Goal: Transaction & Acquisition: Purchase product/service

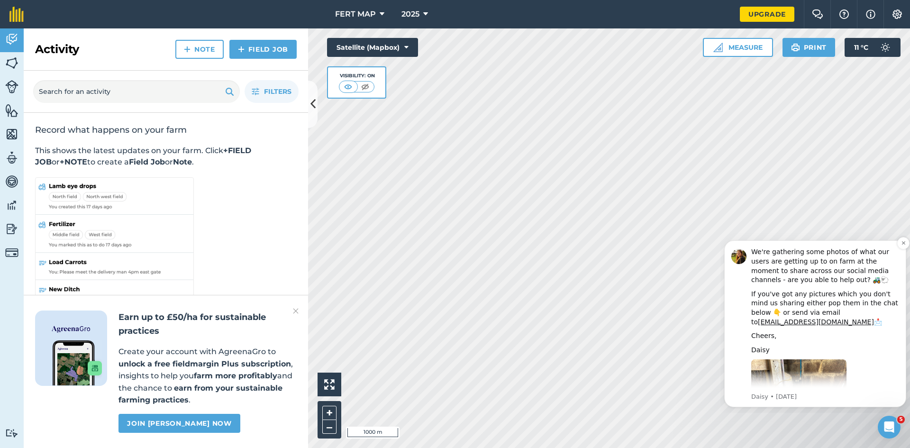
scroll to position [30, 0]
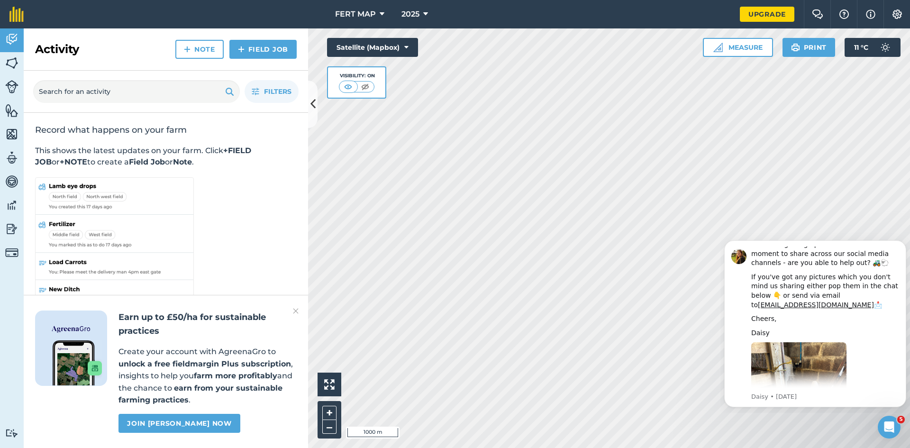
click at [734, 239] on body "Hi [PERSON_NAME], We're gathering some photos of what our users are getting up …" at bounding box center [815, 323] width 182 height 174
click at [313, 111] on icon at bounding box center [313, 104] width 5 height 17
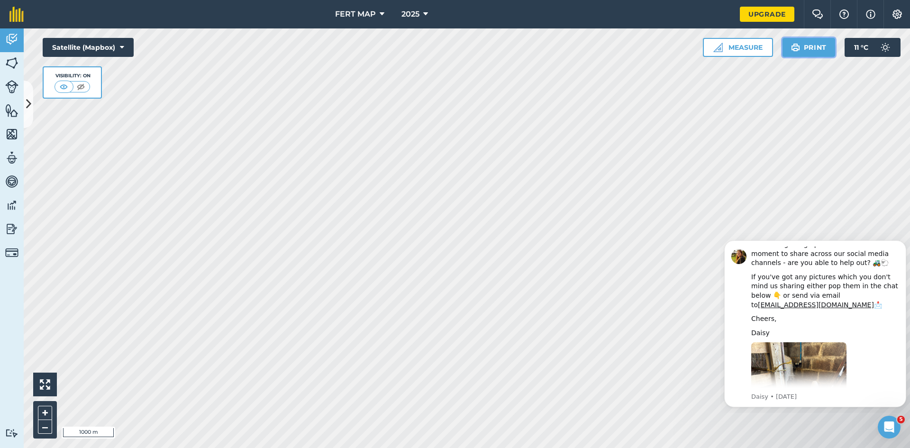
click at [795, 51] on img at bounding box center [795, 47] width 9 height 11
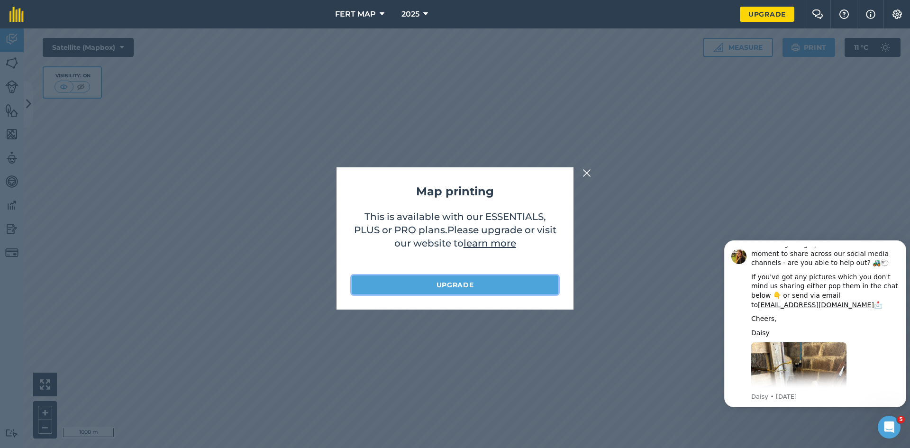
click at [454, 277] on link "Upgrade" at bounding box center [455, 284] width 207 height 19
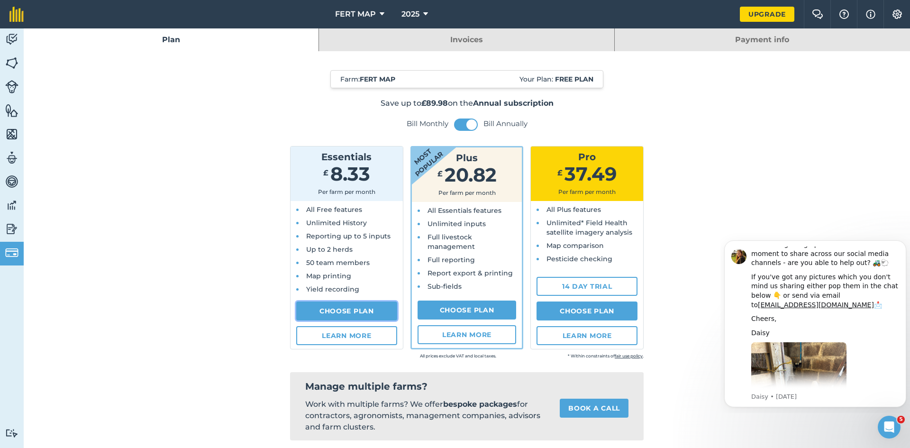
click at [337, 320] on link "Choose Plan" at bounding box center [346, 311] width 101 height 19
select select "GB"
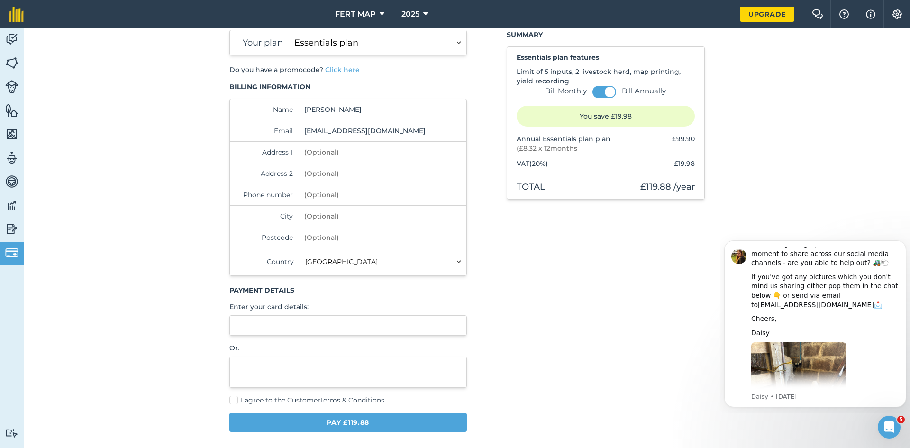
click at [464, 319] on div "Your plan Essentials plan Plus plan Pro plan Bill Monthly Bill Annually You sav…" at bounding box center [467, 235] width 476 height 410
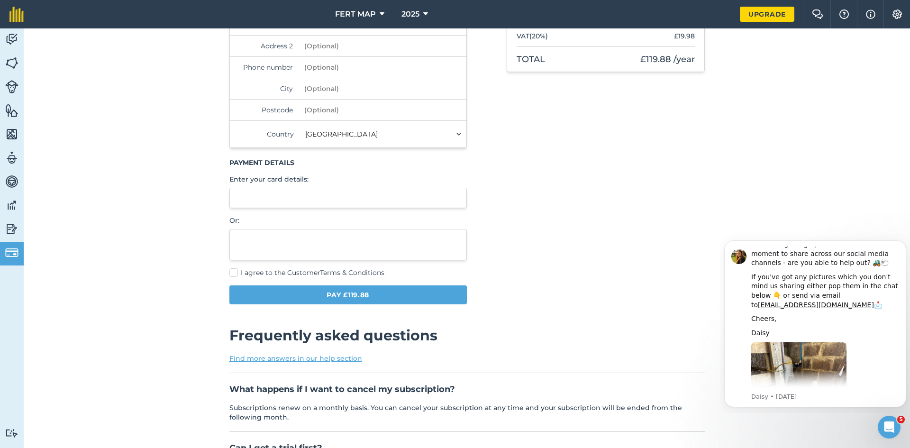
scroll to position [168, 0]
click at [293, 270] on span "I agree to the Customer Terms & Conditions" at bounding box center [313, 272] width 144 height 9
click at [236, 436] on input "I agree to the Customer Terms & Conditions" at bounding box center [232, 439] width 6 height 6
checkbox input "true"
click at [283, 202] on div at bounding box center [348, 197] width 238 height 20
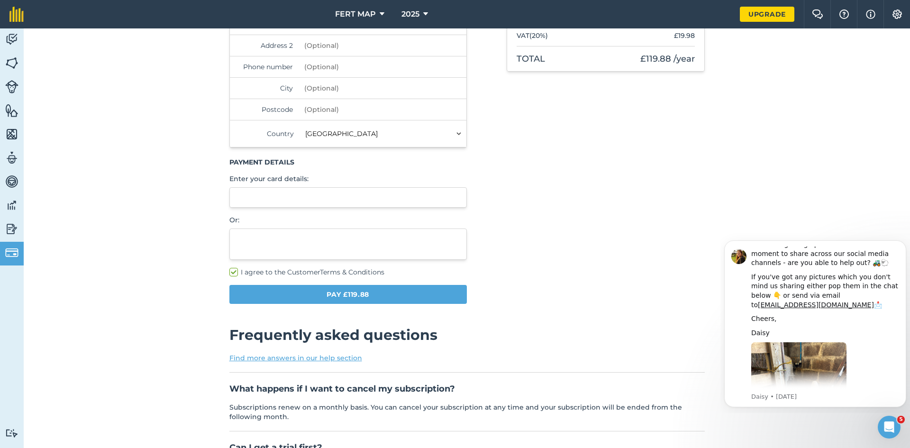
scroll to position [0, 0]
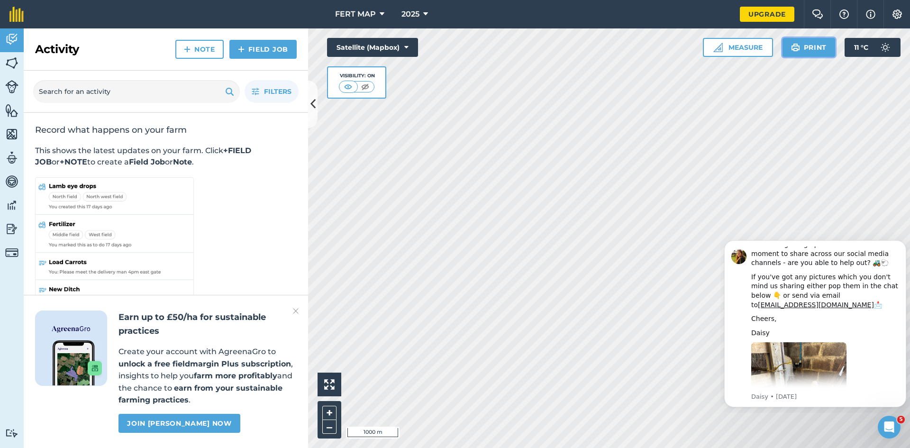
click at [801, 38] on button "Print" at bounding box center [809, 47] width 53 height 19
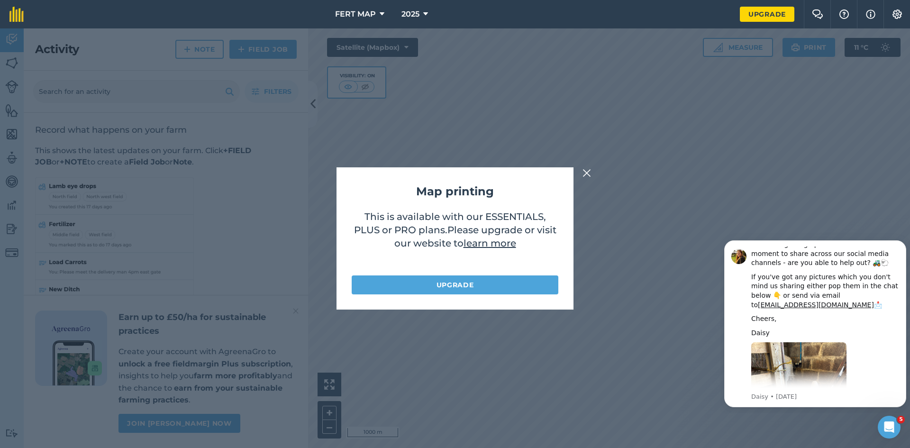
click at [442, 305] on div "Map printing This is available with our ESSENTIALS, PLUS or PRO plans . Please …" at bounding box center [455, 238] width 237 height 142
click at [467, 278] on link "Upgrade" at bounding box center [455, 284] width 207 height 19
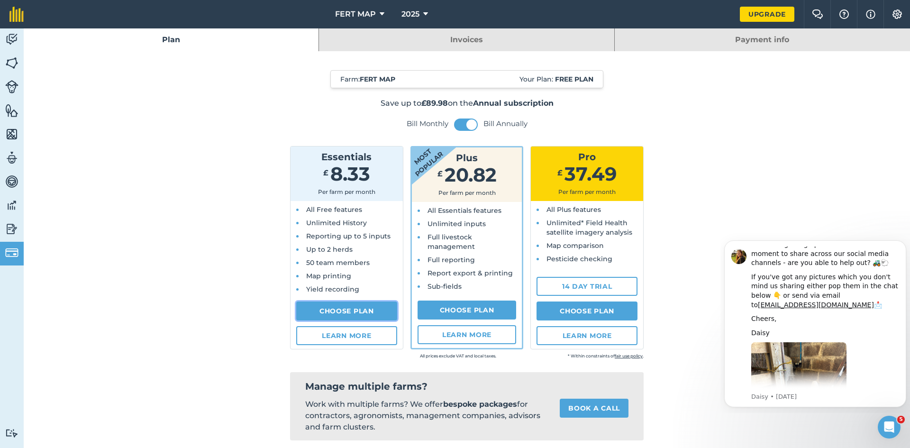
click at [339, 307] on link "Choose Plan" at bounding box center [346, 311] width 101 height 19
select select "GB"
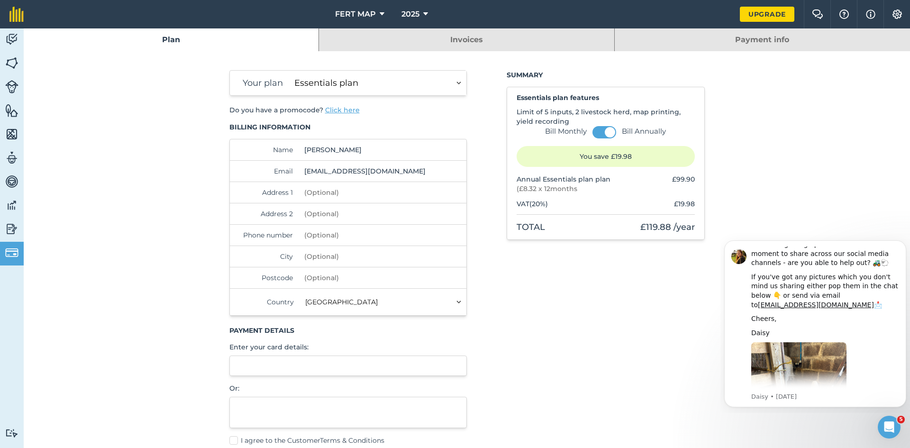
click at [471, 326] on div "Your plan Essentials plan Plus plan Pro plan Bill Monthly Bill Annually You sav…" at bounding box center [467, 275] width 476 height 410
click at [341, 342] on div "Payment details Enter your card details: Or:" at bounding box center [348, 377] width 238 height 102
click at [289, 359] on div at bounding box center [348, 366] width 238 height 20
click at [288, 360] on div at bounding box center [348, 366] width 238 height 20
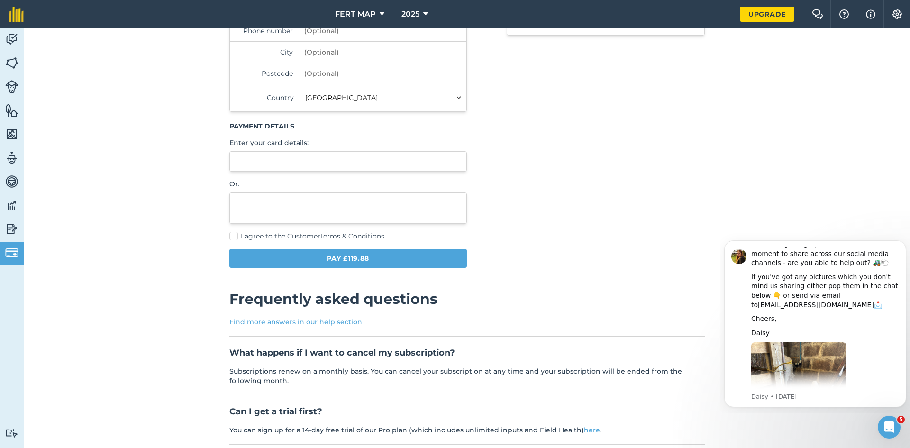
scroll to position [204, 0]
click at [340, 229] on div "Your plan Essentials plan Plus plan Pro plan Bill Monthly Bill Annually You sav…" at bounding box center [348, 67] width 238 height 402
click at [340, 233] on link "Terms & Conditions" at bounding box center [352, 236] width 64 height 9
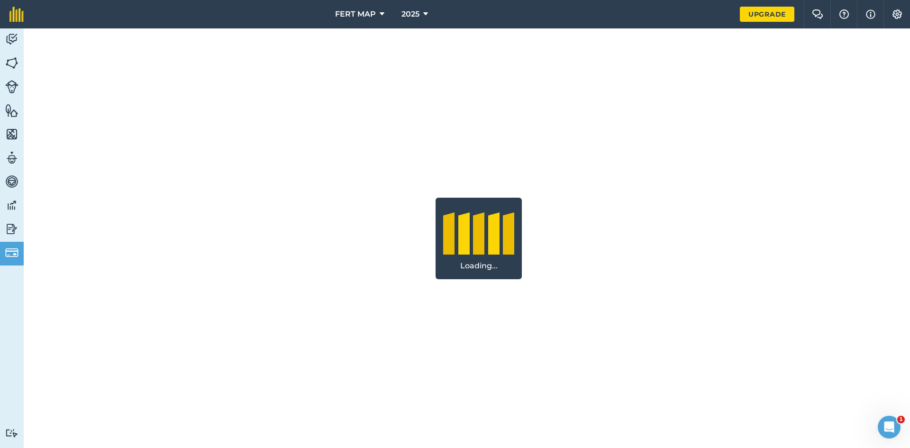
select select "GB"
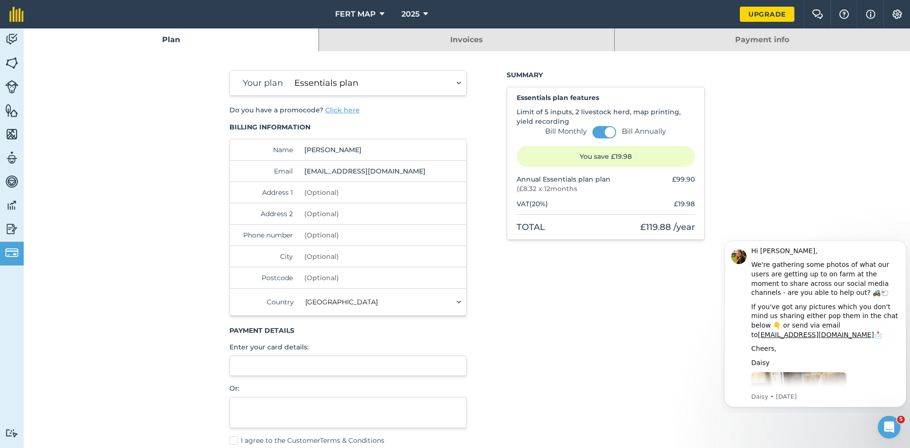
click at [229, 209] on div "Name Alex Lockhart Email alexjlockhart@gmail.com Address 1 Address 2 Phone numb…" at bounding box center [348, 227] width 238 height 177
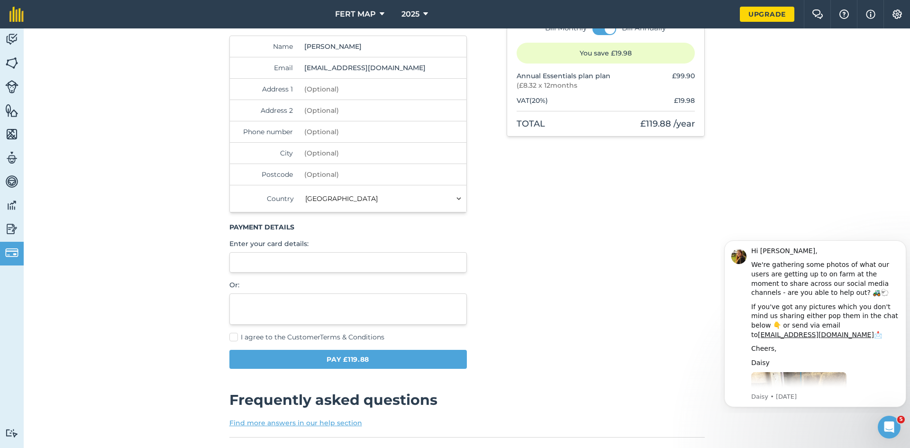
scroll to position [104, 0]
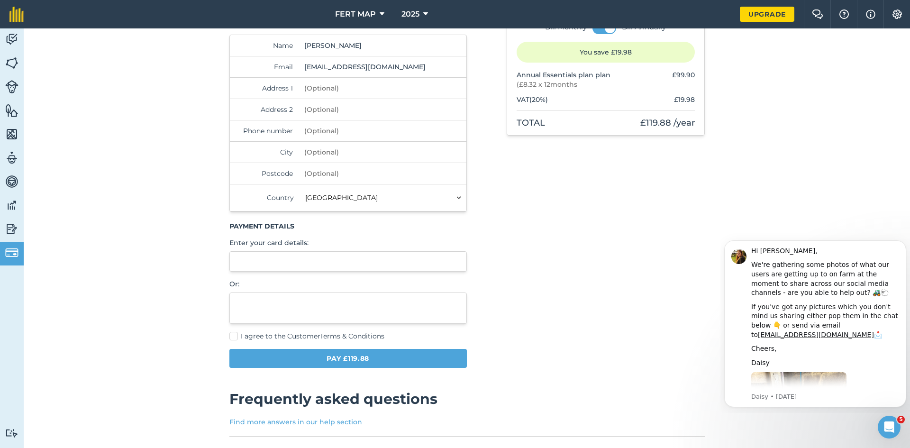
click at [230, 339] on label "I agree to the Customer Terms & Conditions" at bounding box center [348, 336] width 238 height 10
click at [230, 436] on input "I agree to the Customer Terms & Conditions" at bounding box center [232, 439] width 6 height 6
checkbox input "true"
click at [377, 254] on div at bounding box center [348, 261] width 238 height 20
click at [376, 284] on p "Or:" at bounding box center [348, 283] width 238 height 9
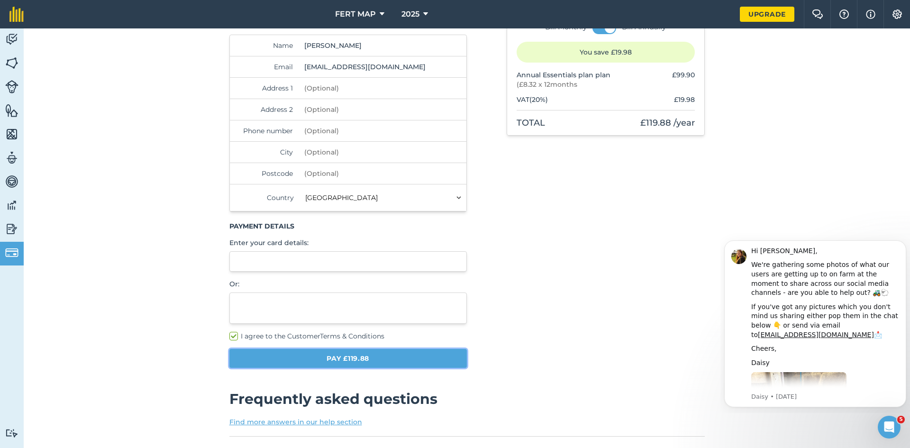
click at [307, 354] on button "Pay £119.88" at bounding box center [348, 358] width 238 height 19
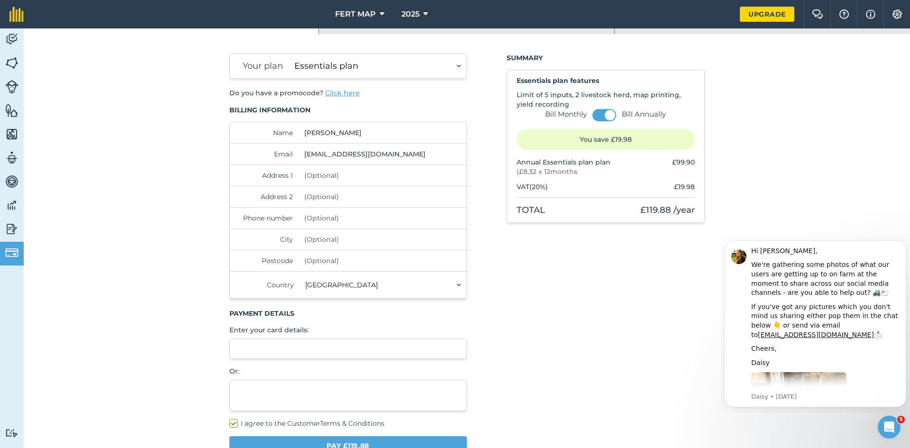
scroll to position [18, 0]
click at [595, 113] on button at bounding box center [605, 115] width 24 height 12
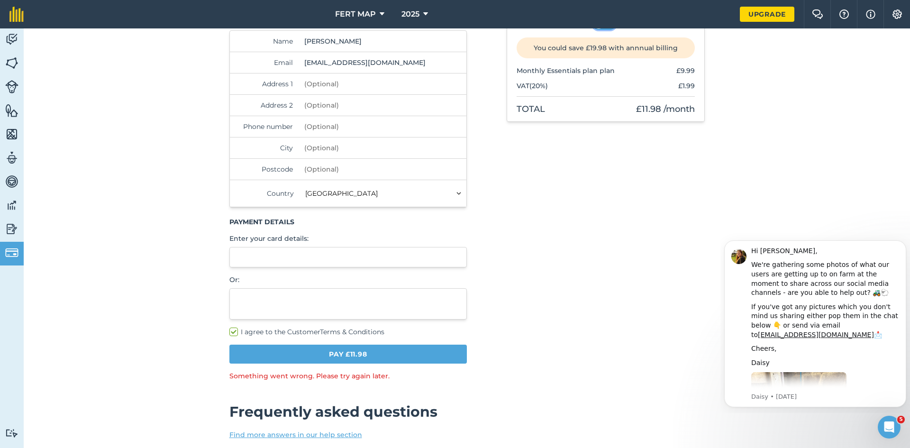
scroll to position [109, 0]
click at [337, 356] on button "Pay £11.98" at bounding box center [348, 353] width 238 height 19
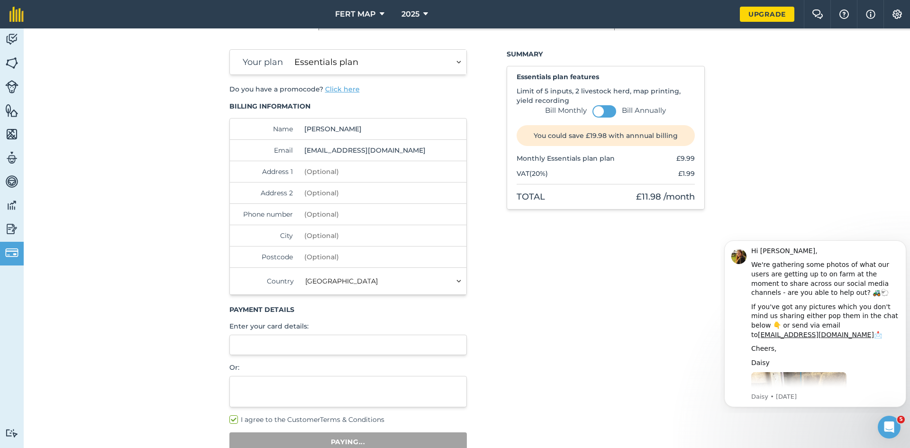
scroll to position [0, 0]
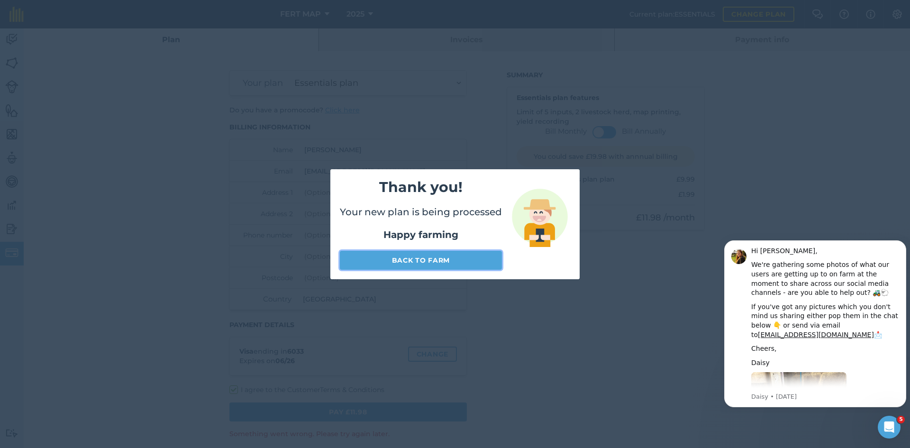
click at [439, 260] on link "Back to farm" at bounding box center [421, 260] width 162 height 19
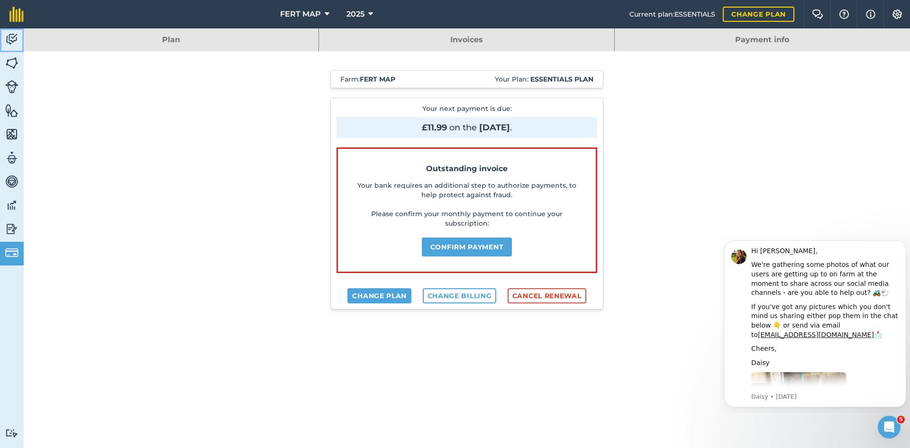
click at [7, 42] on img at bounding box center [11, 39] width 13 height 14
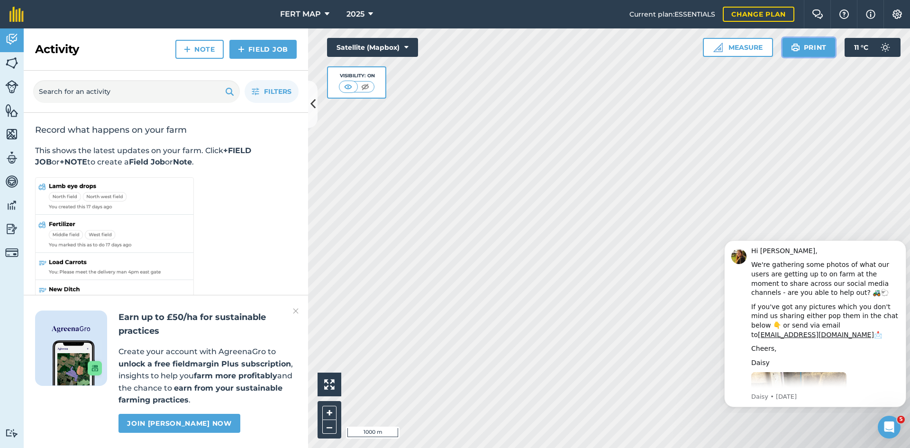
drag, startPoint x: 804, startPoint y: 50, endPoint x: 1, endPoint y: 155, distance: 809.5
click at [804, 50] on button "Print" at bounding box center [809, 47] width 53 height 19
click at [311, 110] on icon at bounding box center [313, 104] width 5 height 17
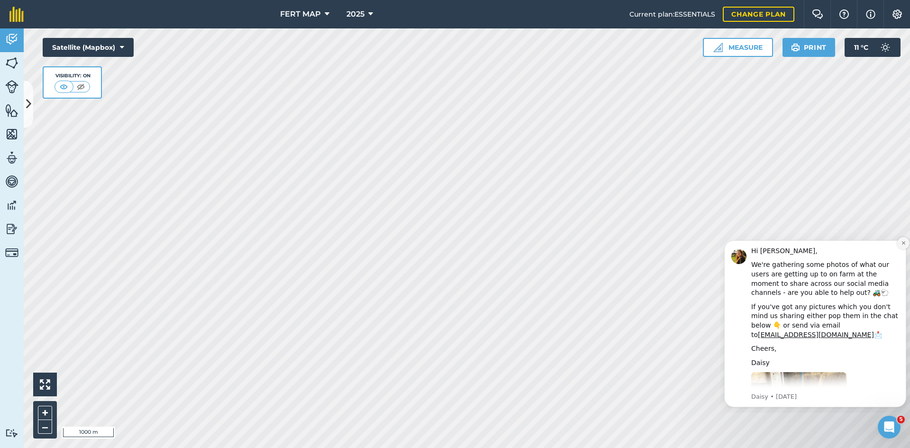
click at [903, 242] on icon "Dismiss notification" at bounding box center [903, 242] width 3 height 3
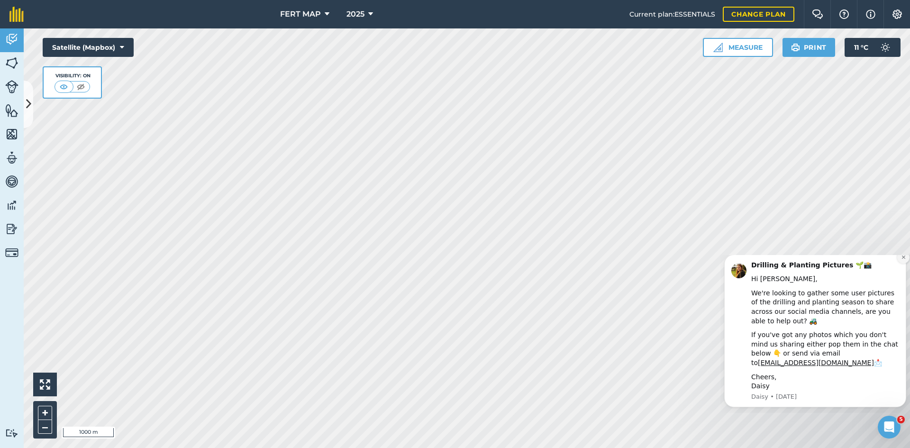
click at [899, 264] on button "Dismiss notification" at bounding box center [904, 257] width 12 height 12
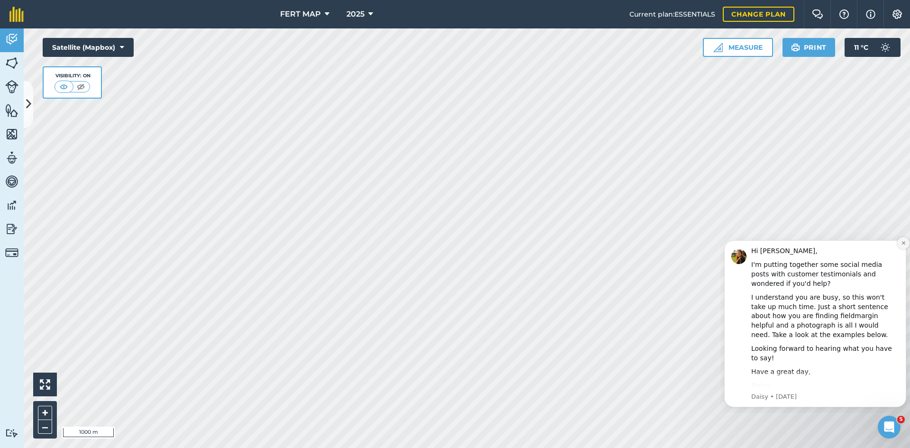
click at [900, 244] on button "Dismiss notification" at bounding box center [904, 243] width 12 height 12
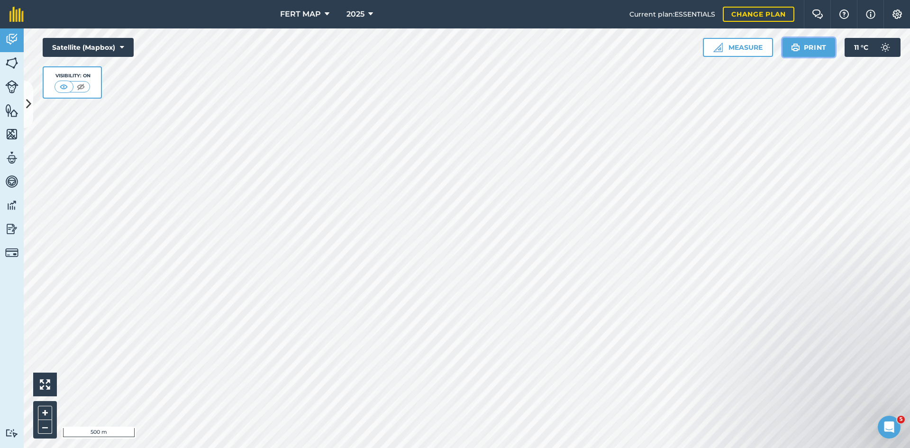
click at [817, 46] on button "Print" at bounding box center [809, 47] width 53 height 19
click at [816, 43] on button "Print" at bounding box center [809, 47] width 53 height 19
click at [807, 45] on button "Print" at bounding box center [809, 47] width 53 height 19
click at [803, 48] on button "Print" at bounding box center [809, 47] width 53 height 19
click at [801, 51] on button "Print" at bounding box center [809, 47] width 53 height 19
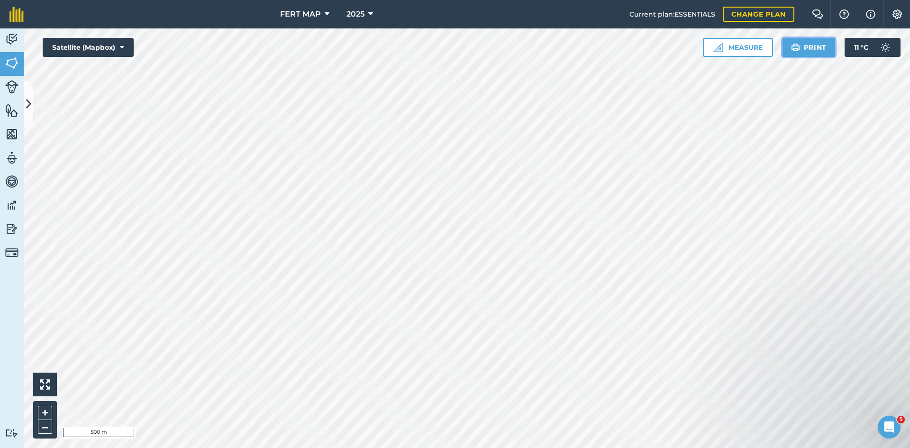
click at [801, 54] on button "Print" at bounding box center [809, 47] width 53 height 19
click at [802, 49] on button "Print" at bounding box center [809, 47] width 53 height 19
click at [785, 40] on button "Print" at bounding box center [809, 47] width 53 height 19
click at [797, 39] on button "Print" at bounding box center [809, 47] width 53 height 19
click at [820, 41] on button "Print" at bounding box center [809, 47] width 53 height 19
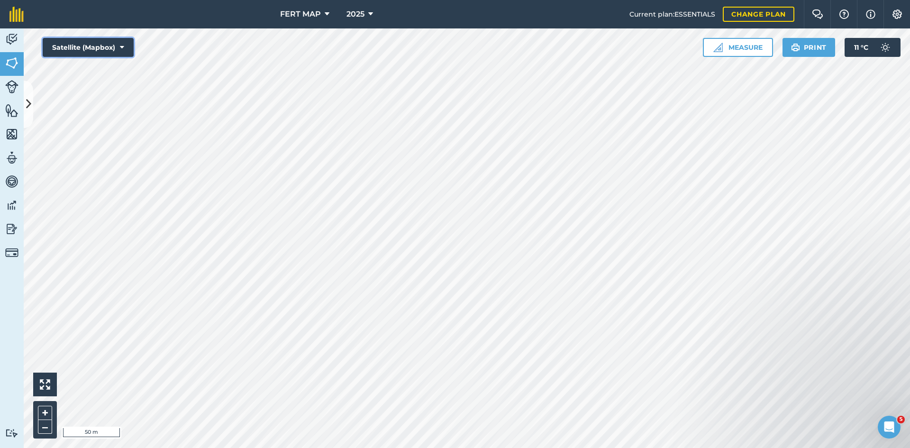
click at [110, 38] on button "Satellite (Mapbox)" at bounding box center [88, 47] width 91 height 19
click at [114, 70] on button "Satellite (Azure)" at bounding box center [88, 66] width 91 height 19
click at [807, 41] on button "Print" at bounding box center [809, 47] width 53 height 19
click at [99, 44] on button "Satellite (Azure)" at bounding box center [88, 47] width 91 height 19
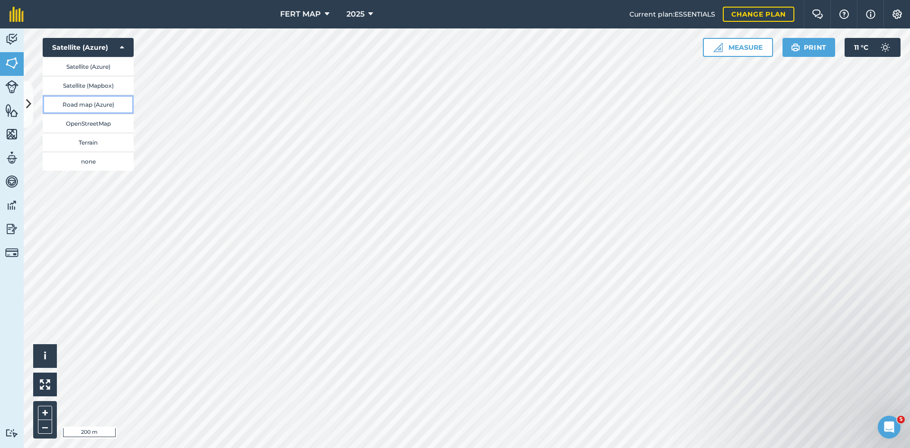
click at [110, 110] on button "Road map (Azure)" at bounding box center [88, 104] width 91 height 19
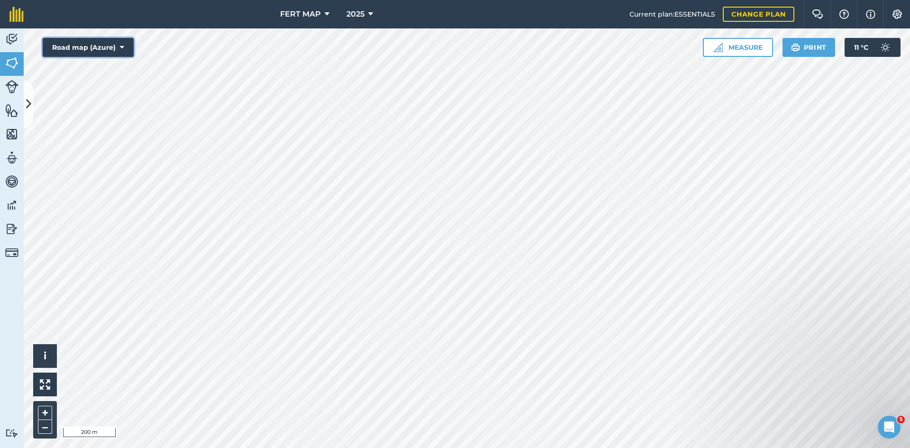
click at [123, 55] on button "Road map (Azure)" at bounding box center [88, 47] width 91 height 19
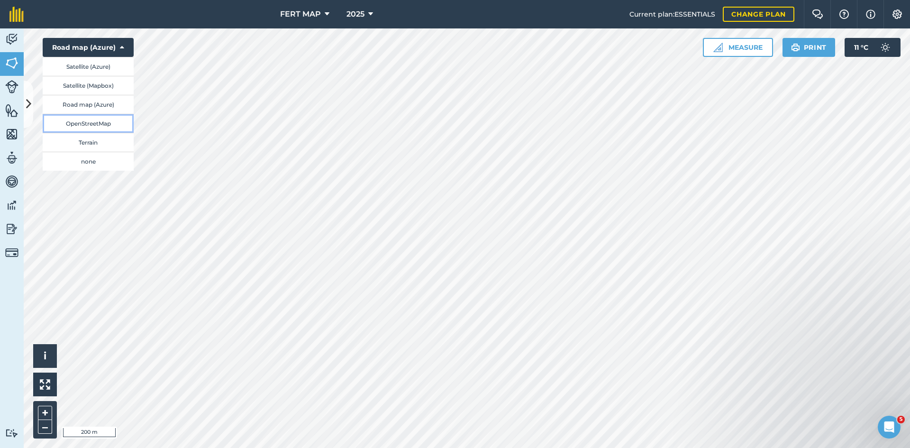
click at [103, 126] on button "OpenStreetMap" at bounding box center [88, 123] width 91 height 19
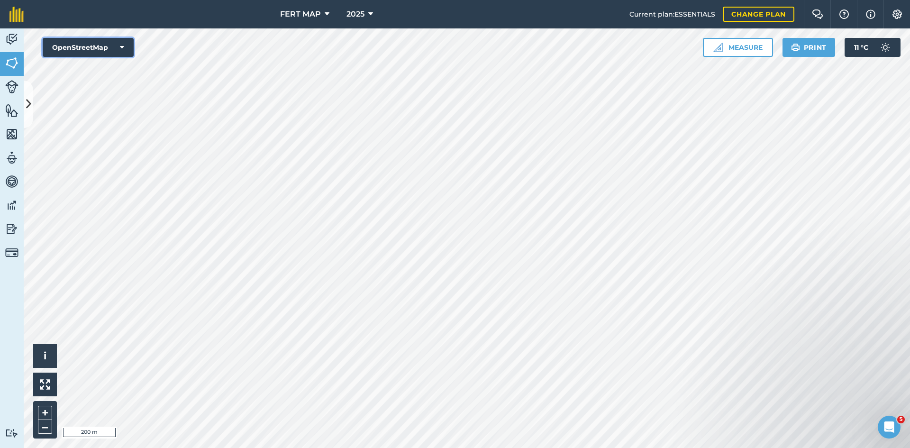
click at [109, 48] on button "OpenStreetMap" at bounding box center [88, 47] width 91 height 19
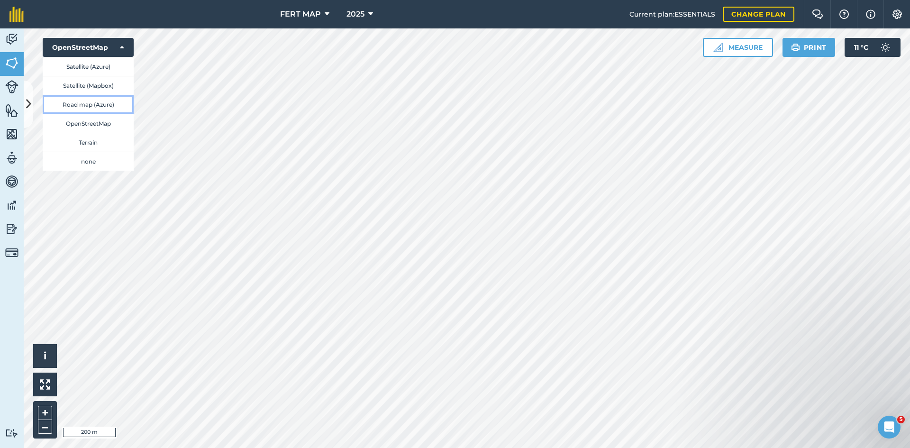
click at [108, 107] on button "Road map (Azure)" at bounding box center [88, 104] width 91 height 19
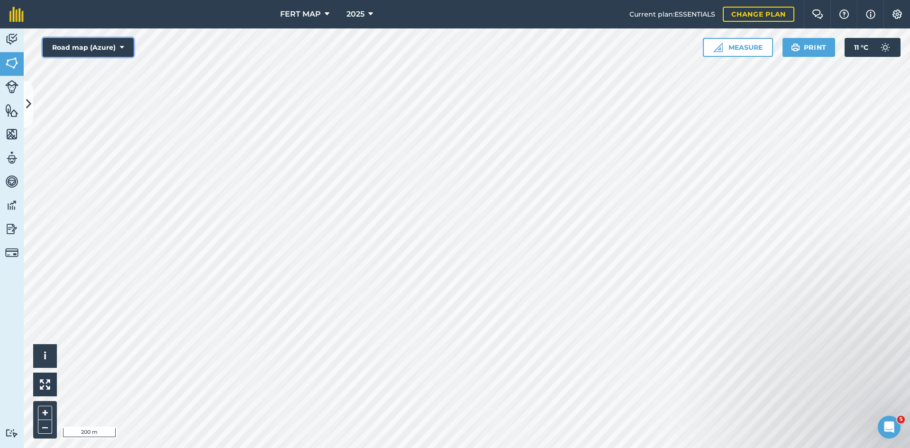
click at [123, 55] on button "Road map (Azure)" at bounding box center [88, 47] width 91 height 19
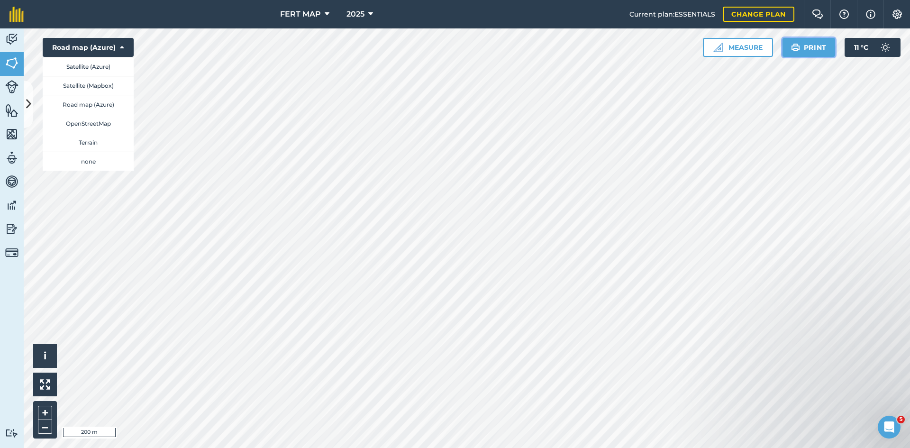
click at [820, 48] on button "Print" at bounding box center [809, 47] width 53 height 19
click at [80, 66] on button "Satellite (Azure)" at bounding box center [88, 66] width 91 height 19
